Goal: Task Accomplishment & Management: Manage account settings

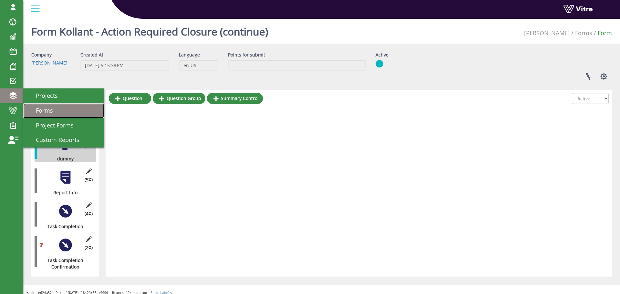
click at [44, 109] on span "Forms" at bounding box center [40, 111] width 25 height 8
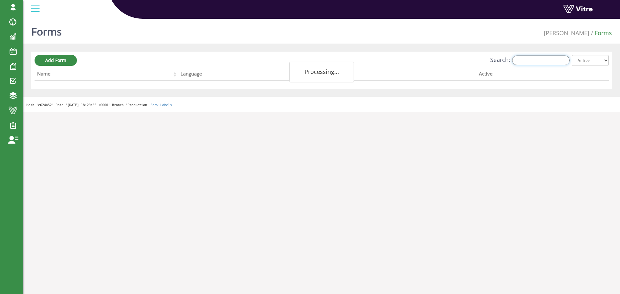
click at [525, 62] on input "Search:" at bounding box center [541, 61] width 58 height 10
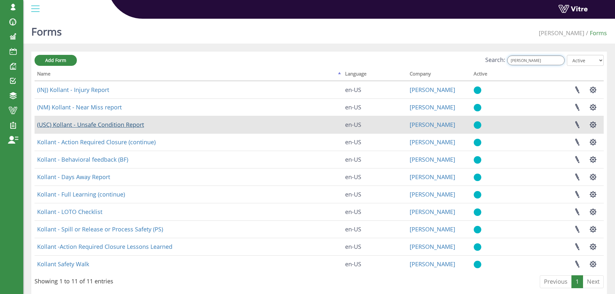
type input "KOLL"
click at [118, 124] on link "(USC) Kollant - Unsafe Condition Report" at bounding box center [90, 125] width 107 height 8
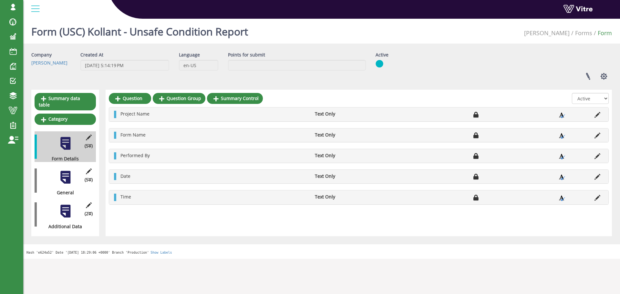
click at [66, 172] on div at bounding box center [65, 177] width 15 height 15
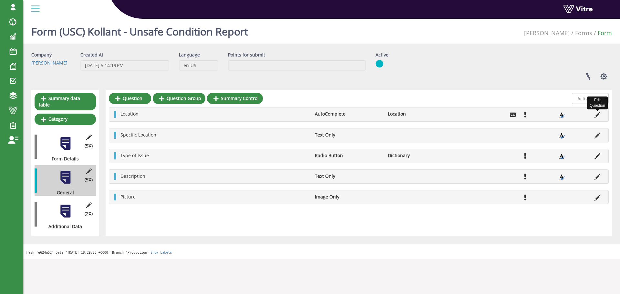
click at [597, 115] on icon at bounding box center [598, 115] width 6 height 6
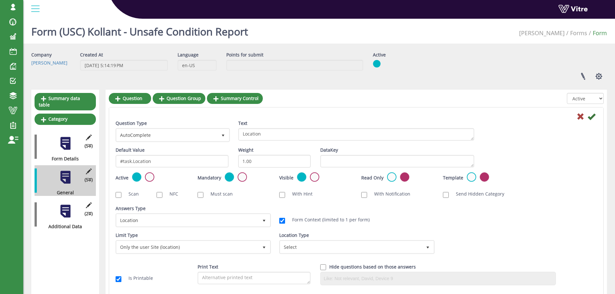
click at [431, 33] on div "Form (USC) Kollant - Unsafe Condition Report Adama Forms Form" at bounding box center [319, 29] width 592 height 27
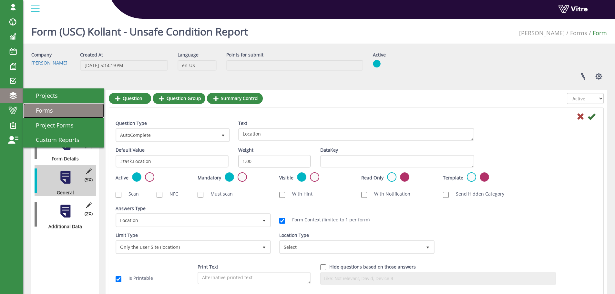
click at [39, 112] on span "Forms" at bounding box center [40, 111] width 25 height 8
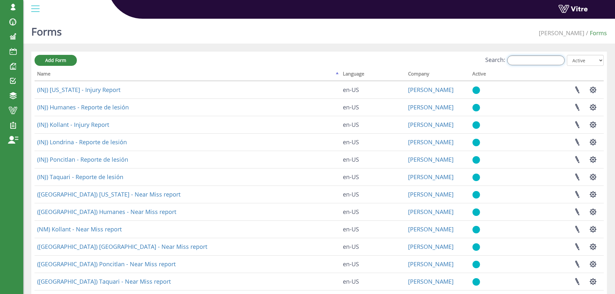
click at [535, 62] on input "Search:" at bounding box center [537, 61] width 58 height 10
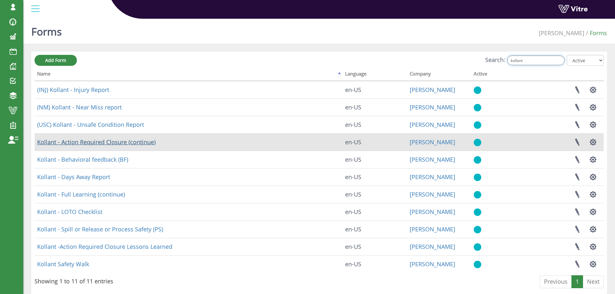
type input "kollant"
click at [130, 142] on link "Kollant - Action Required Closure (continue)" at bounding box center [96, 142] width 119 height 8
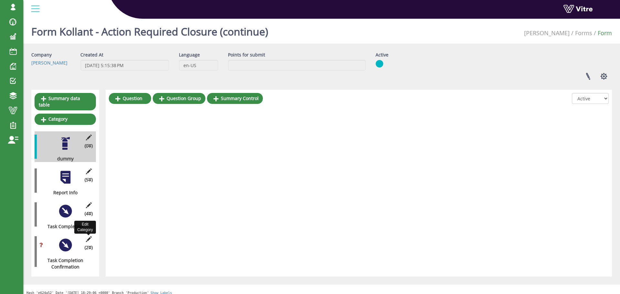
click at [89, 236] on icon at bounding box center [89, 239] width 8 height 6
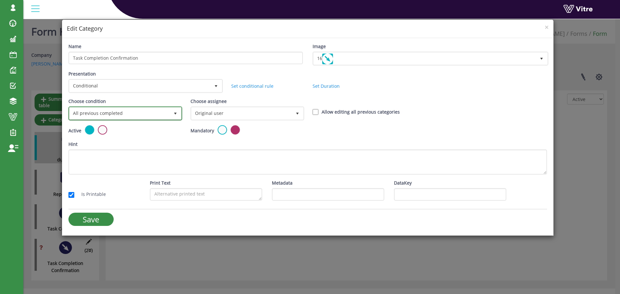
click at [173, 112] on span "select" at bounding box center [175, 113] width 5 height 5
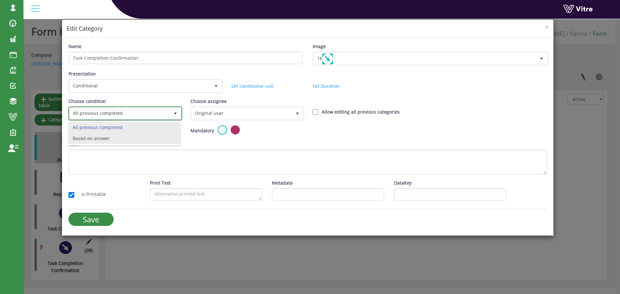
click at [124, 138] on li "Based on answer" at bounding box center [125, 138] width 112 height 11
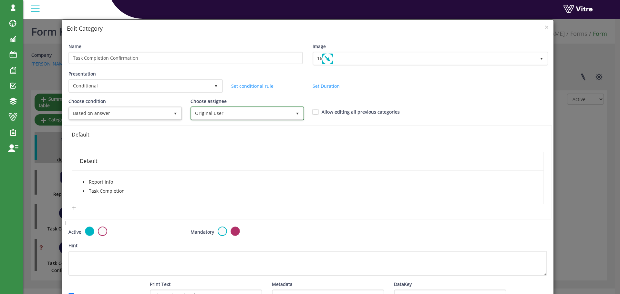
click at [209, 116] on span "Original user" at bounding box center [242, 114] width 100 height 12
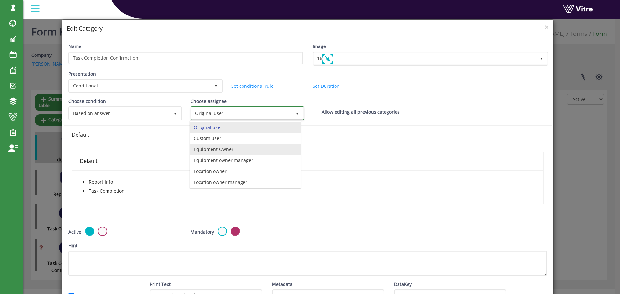
click at [228, 150] on li "Equipment Owner" at bounding box center [245, 149] width 111 height 11
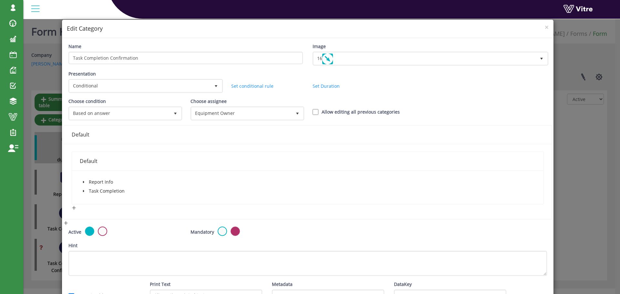
click at [316, 111] on div "Allow editing all previous categories" at bounding box center [369, 112] width 122 height 7
click at [82, 190] on span "caret-down" at bounding box center [83, 191] width 3 height 3
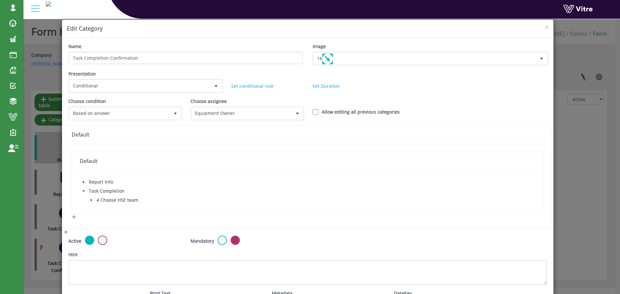
click at [90, 200] on icon "caret-down" at bounding box center [90, 200] width 1 height 2
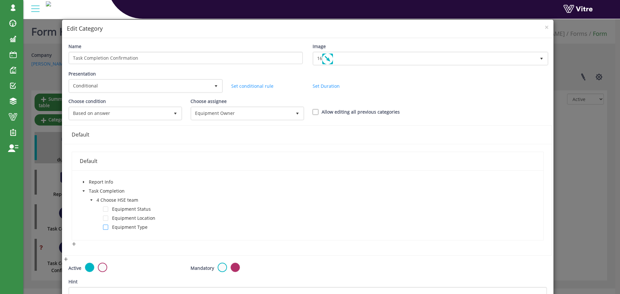
click at [105, 226] on span at bounding box center [105, 227] width 5 height 5
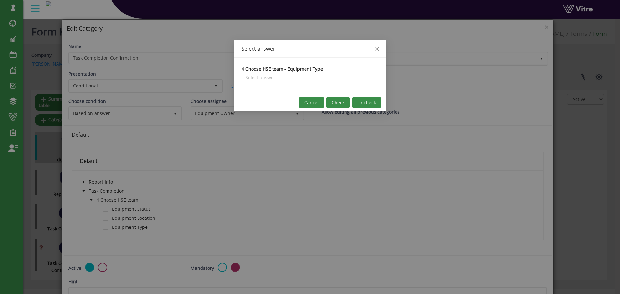
click at [316, 79] on input "search" at bounding box center [310, 78] width 129 height 10
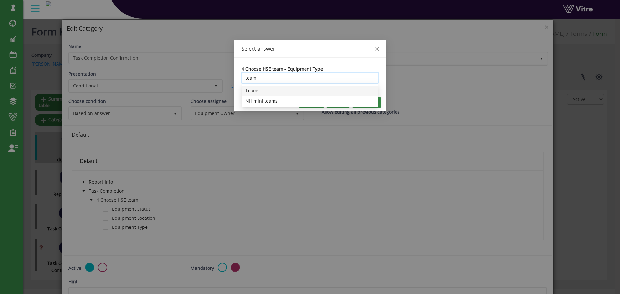
click at [256, 91] on div "Teams" at bounding box center [310, 90] width 129 height 7
type input "Teams"
click at [338, 102] on span "Check" at bounding box center [338, 102] width 13 height 7
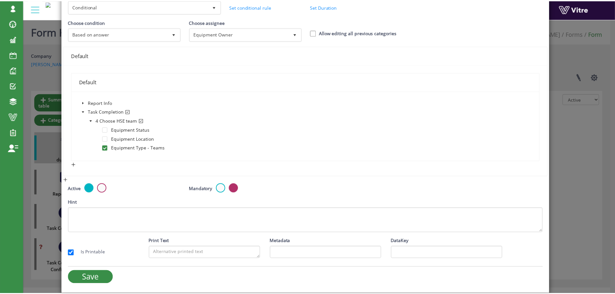
scroll to position [79, 0]
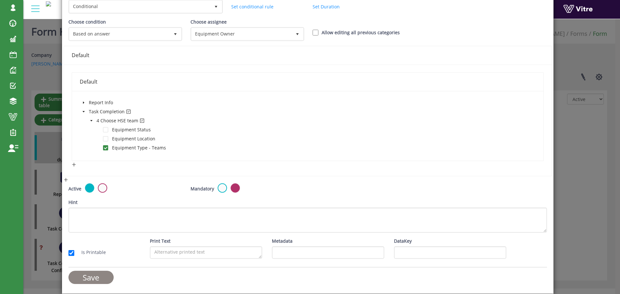
click at [101, 276] on input "Save" at bounding box center [90, 277] width 45 height 13
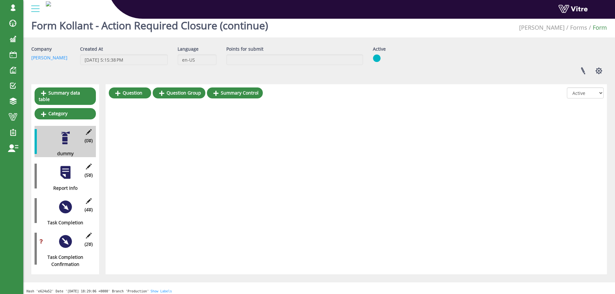
scroll to position [16, 0]
